Goal: Information Seeking & Learning: Learn about a topic

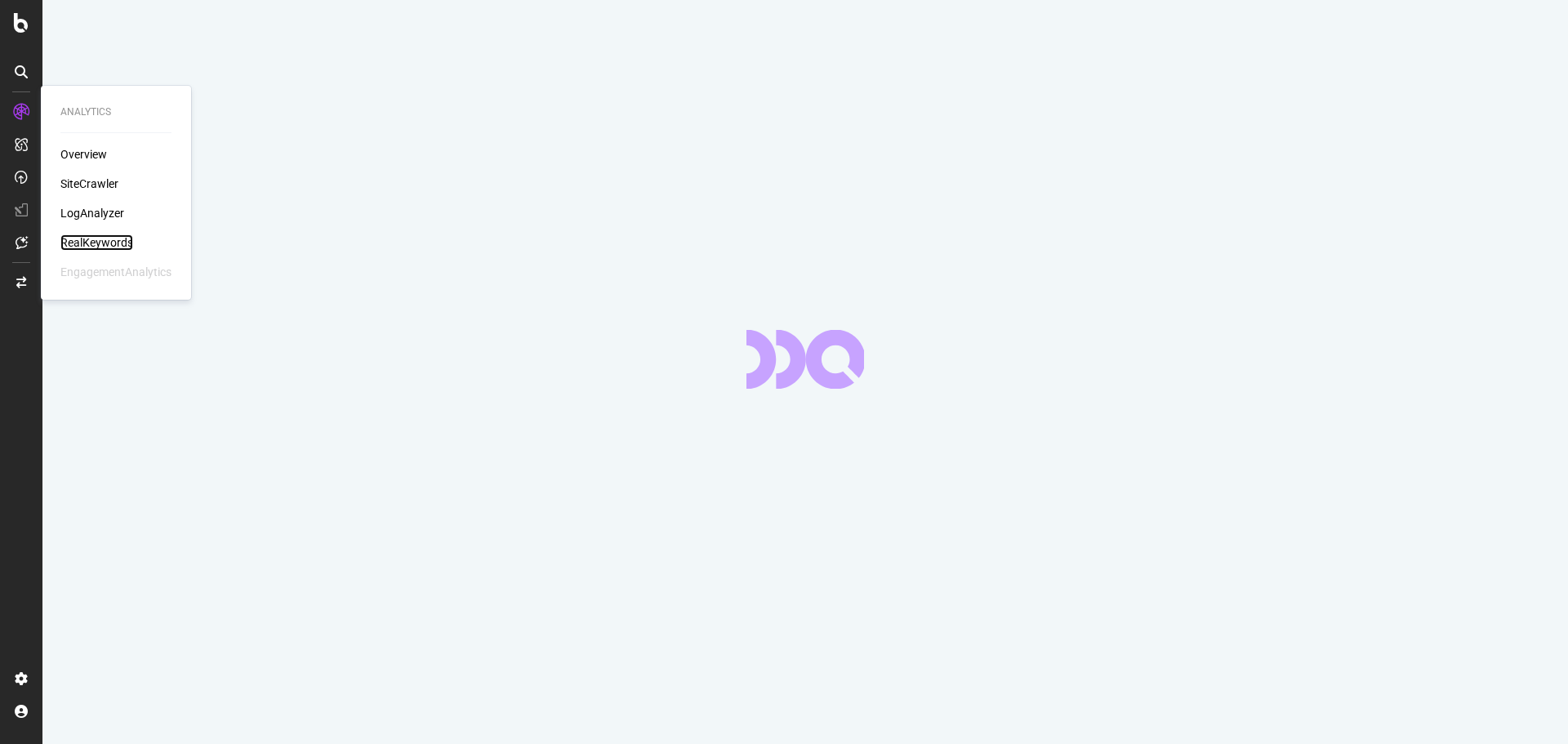
click at [94, 239] on div "RealKeywords" at bounding box center [96, 242] width 72 height 16
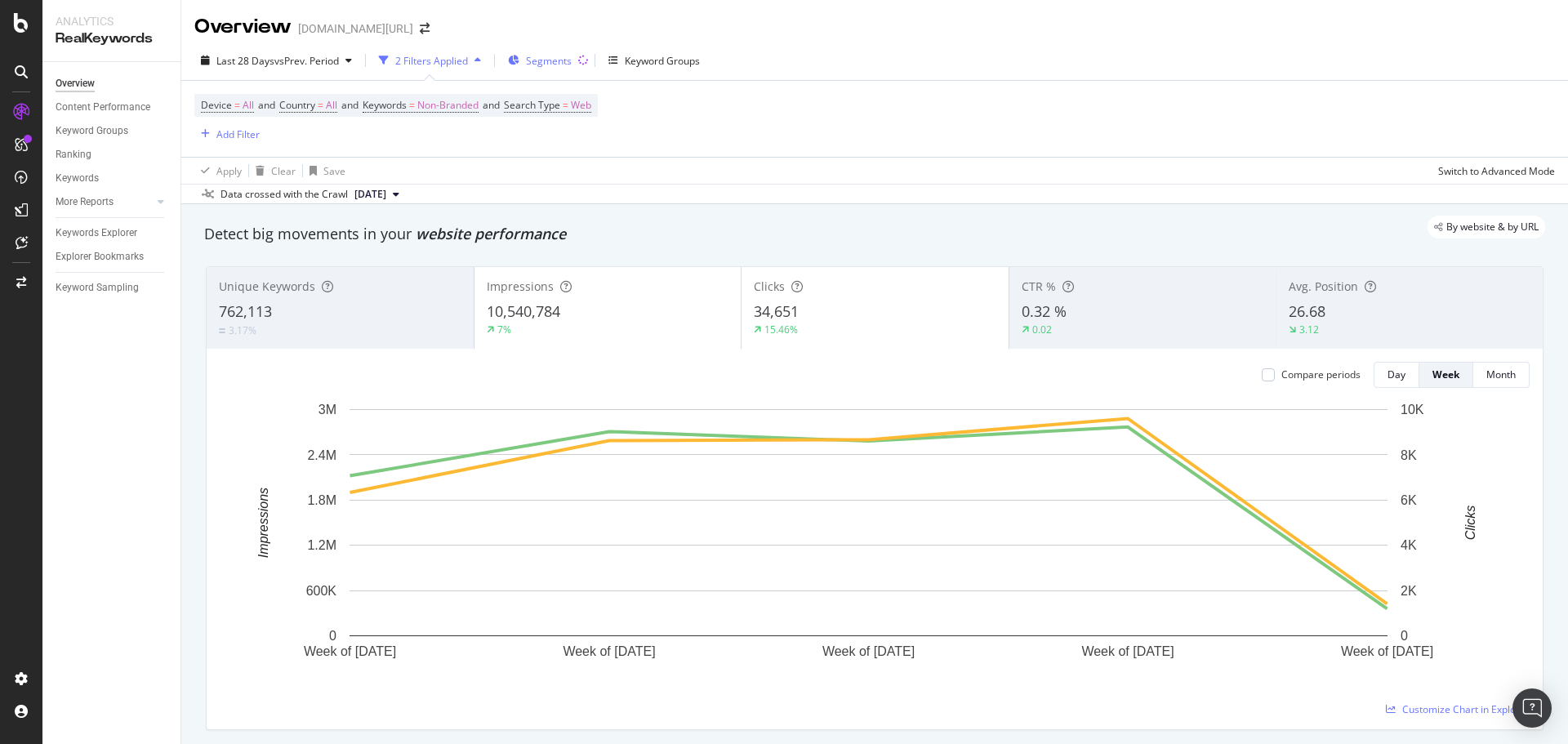
click at [520, 56] on icon "button" at bounding box center [513, 60] width 11 height 10
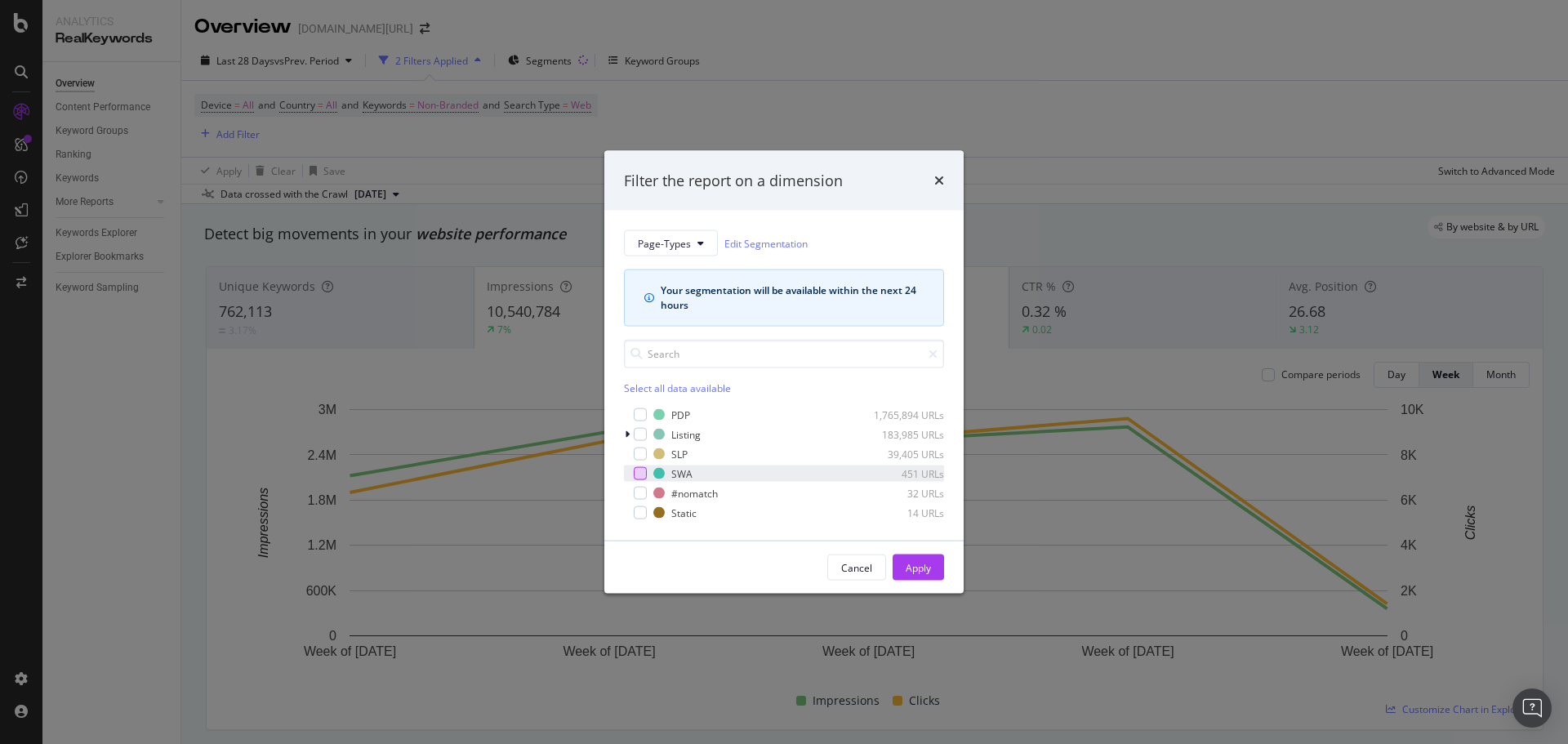
click at [640, 473] on div "modal" at bounding box center [640, 473] width 13 height 13
click at [928, 571] on div "Apply" at bounding box center [919, 567] width 26 height 14
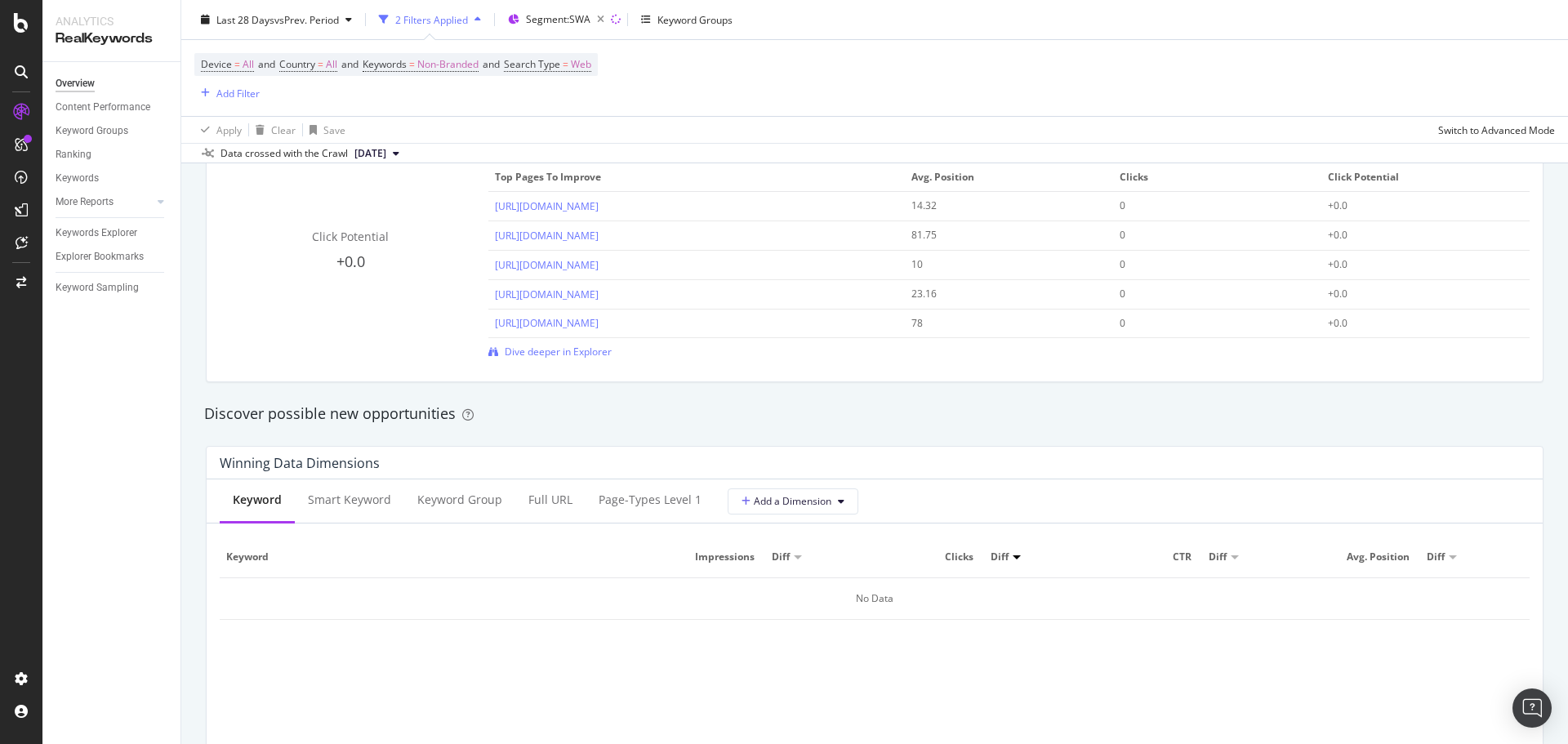
scroll to position [1190, 0]
click at [872, 97] on div "Device = All and Country = All and Keywords = Non-Branded and Search Type = Web…" at bounding box center [875, 77] width 1361 height 76
click at [1217, 98] on div "Device = All and Country = All and Keywords = Non-Branded and Search Type = Web…" at bounding box center [875, 77] width 1361 height 76
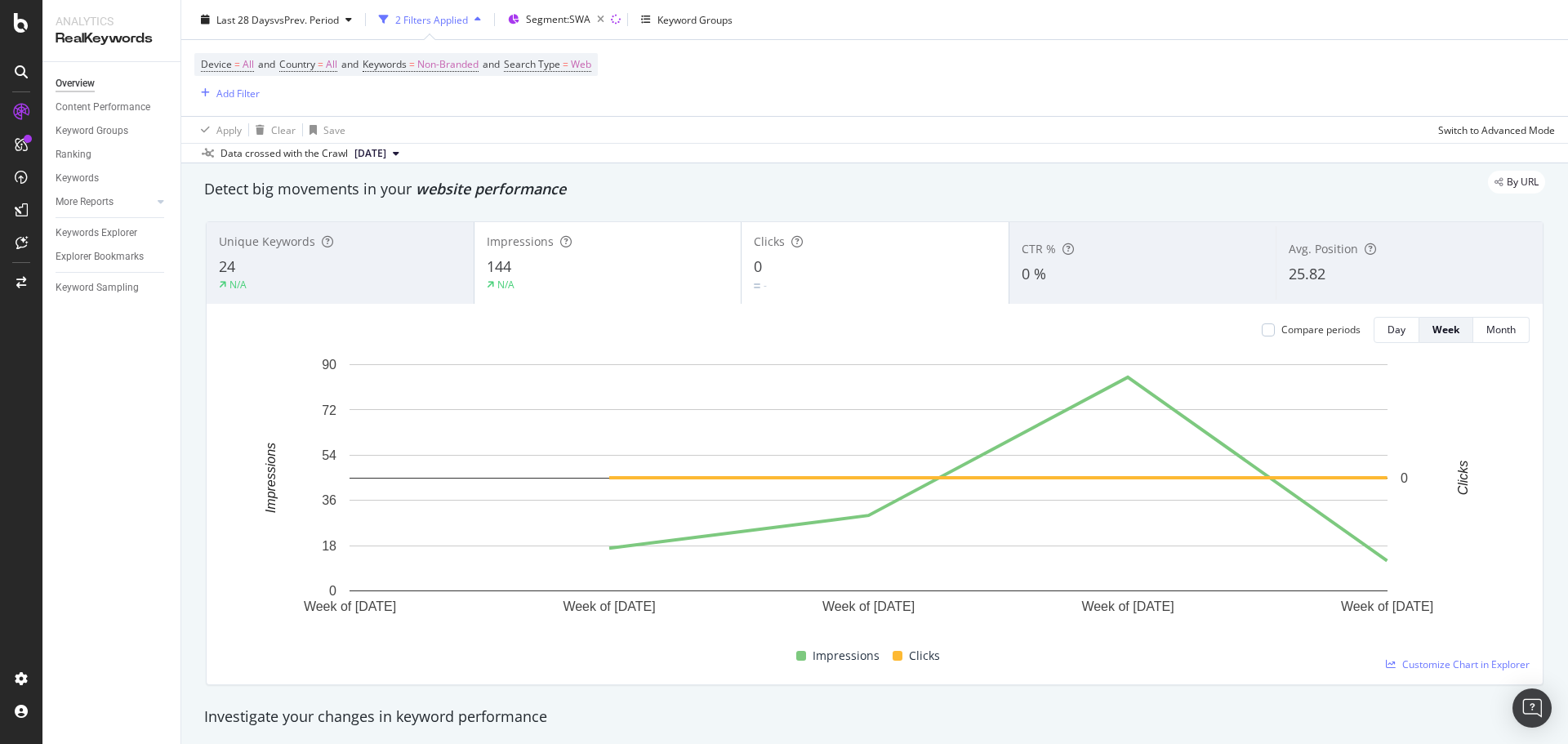
scroll to position [0, 0]
